Goal: Use online tool/utility: Utilize a website feature to perform a specific function

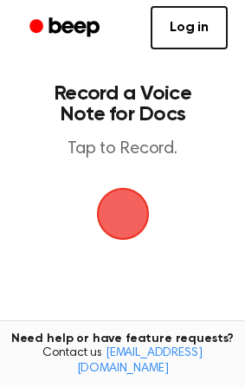
click at [127, 214] on span "button" at bounding box center [123, 214] width 75 height 75
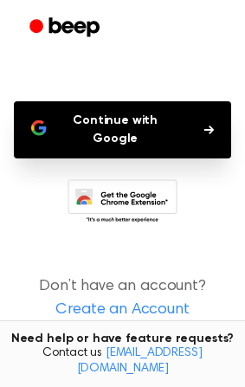
scroll to position [47, 0]
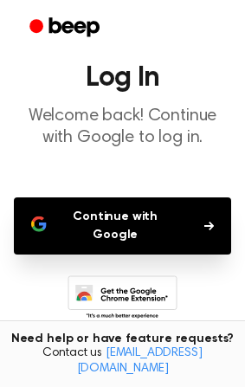
click at [145, 213] on button "Continue with Google" at bounding box center [122, 226] width 217 height 57
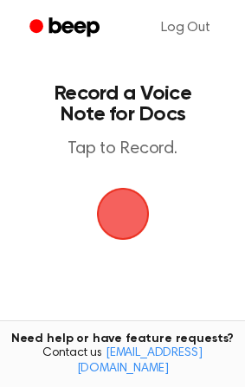
click at [115, 225] on span "button" at bounding box center [123, 213] width 97 height 97
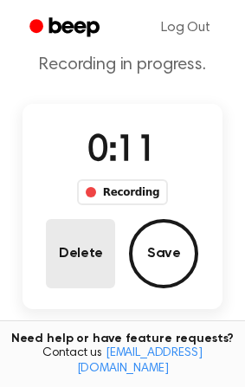
scroll to position [96, 0]
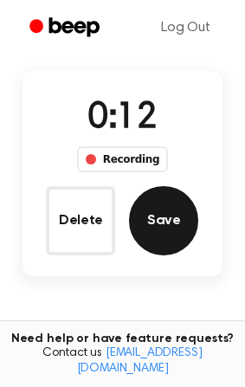
click at [169, 224] on button "Save" at bounding box center [163, 220] width 69 height 69
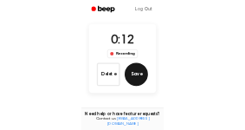
scroll to position [0, 0]
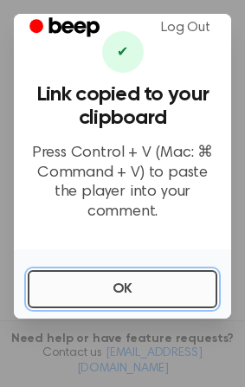
click at [83, 286] on button "OK" at bounding box center [123, 289] width 190 height 38
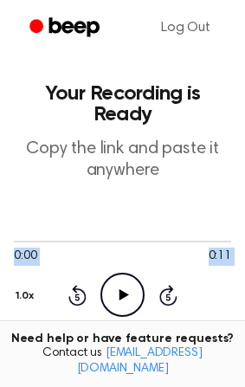
drag, startPoint x: 113, startPoint y: 275, endPoint x: -314, endPoint y: 237, distance: 427.8
click at [0, 237] on html "Log Out Your Recording is Ready Copy the link and paste it anywhere 0:00 0:11 Y…" at bounding box center [122, 391] width 245 height 783
click at [110, 152] on p "Copy the link and paste it anywhere" at bounding box center [122, 160] width 217 height 43
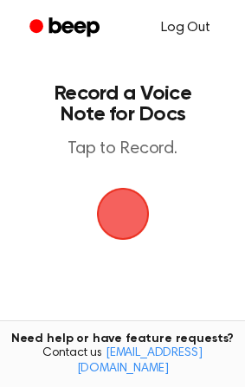
click at [183, 21] on link "Log Out" at bounding box center [186, 28] width 84 height 42
